Goal: Task Accomplishment & Management: Manage account settings

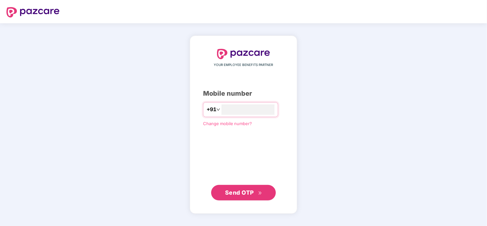
click at [242, 194] on span "Send OTP" at bounding box center [239, 192] width 29 height 7
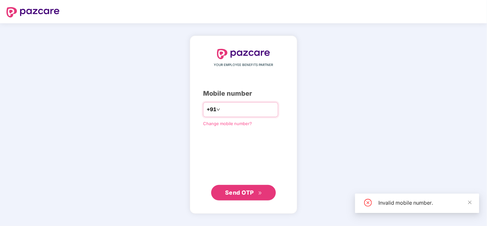
drag, startPoint x: 245, startPoint y: 111, endPoint x: 193, endPoint y: 106, distance: 52.9
click at [221, 106] on input "********" at bounding box center [247, 109] width 53 height 10
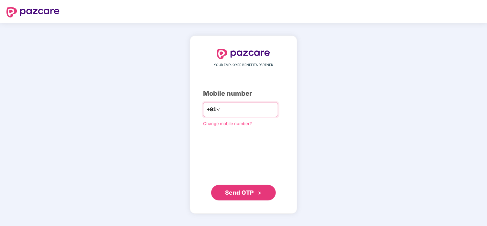
click at [211, 112] on div "+91 ********" at bounding box center [240, 109] width 75 height 15
click at [244, 112] on input "********" at bounding box center [247, 109] width 53 height 10
type input "*"
type input "**********"
click at [245, 193] on span "Send OTP" at bounding box center [239, 192] width 29 height 7
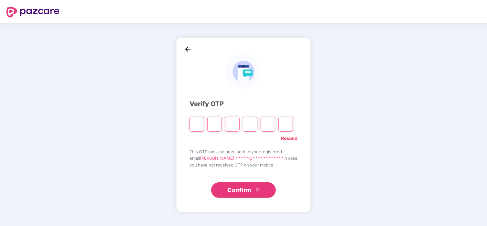
type input "*"
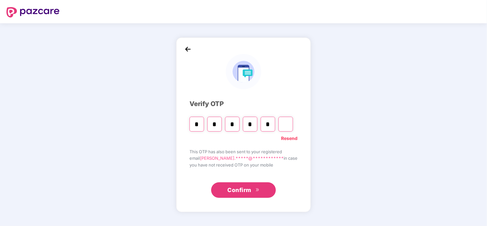
type input "*"
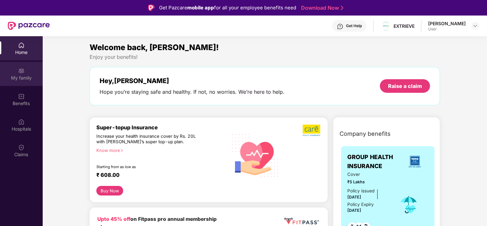
click at [22, 74] on img at bounding box center [21, 71] width 6 height 6
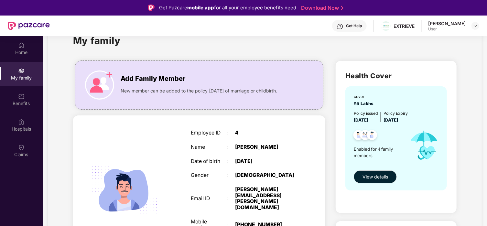
scroll to position [32, 0]
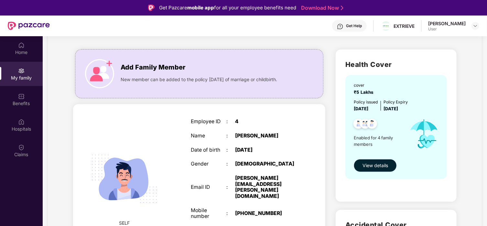
click at [376, 166] on span "View details" at bounding box center [375, 165] width 26 height 7
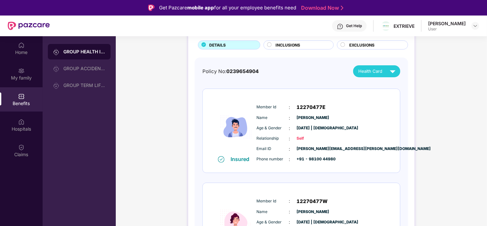
scroll to position [32, 0]
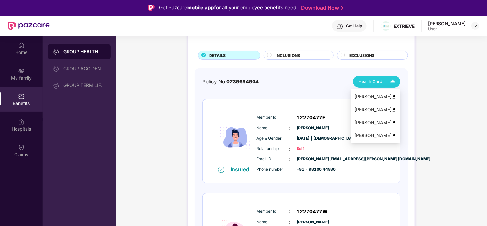
click at [391, 83] on img at bounding box center [392, 81] width 11 height 11
click at [372, 122] on div "[PERSON_NAME]" at bounding box center [375, 122] width 42 height 7
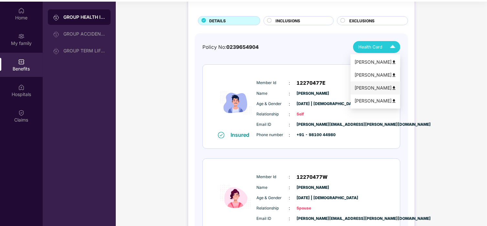
scroll to position [0, 0]
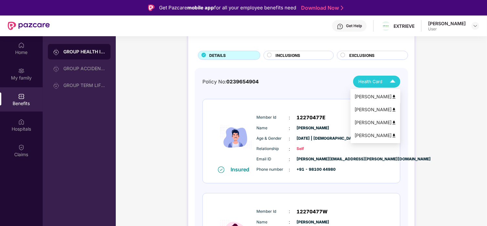
click at [369, 96] on div "[PERSON_NAME]" at bounding box center [375, 96] width 42 height 7
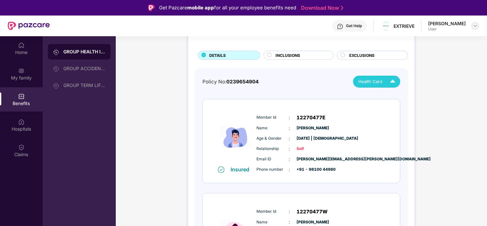
click at [472, 26] on div at bounding box center [475, 26] width 8 height 8
drag, startPoint x: 418, startPoint y: 43, endPoint x: 429, endPoint y: 33, distance: 14.7
click at [418, 42] on div "Logout" at bounding box center [445, 41] width 84 height 13
